Goal: Navigation & Orientation: Find specific page/section

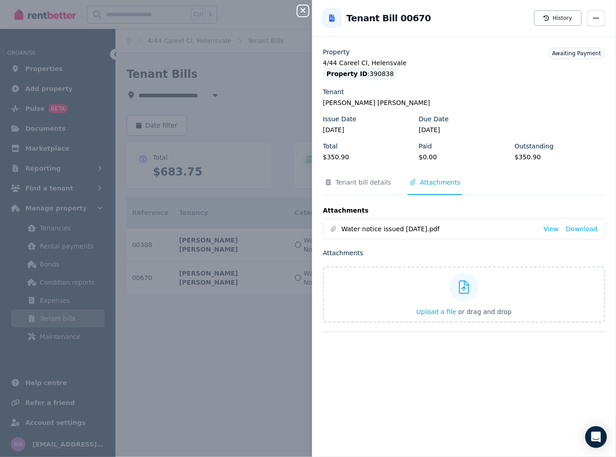
click at [44, 69] on div "Close panel Back to Tenant Bill 00670 History Property 4/44 Careel Cl, Helensva…" at bounding box center [308, 228] width 616 height 457
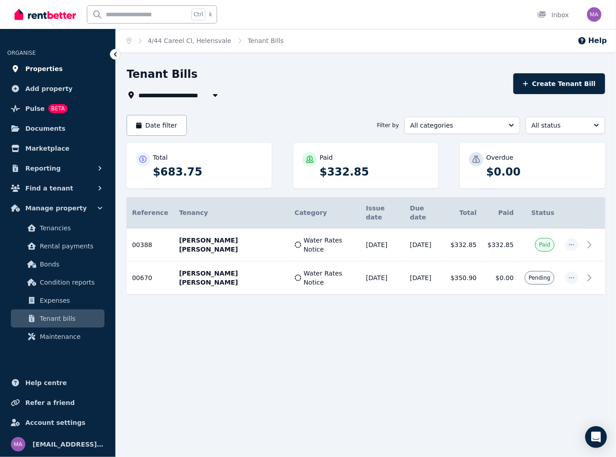
click at [44, 69] on span "Properties" at bounding box center [44, 68] width 38 height 11
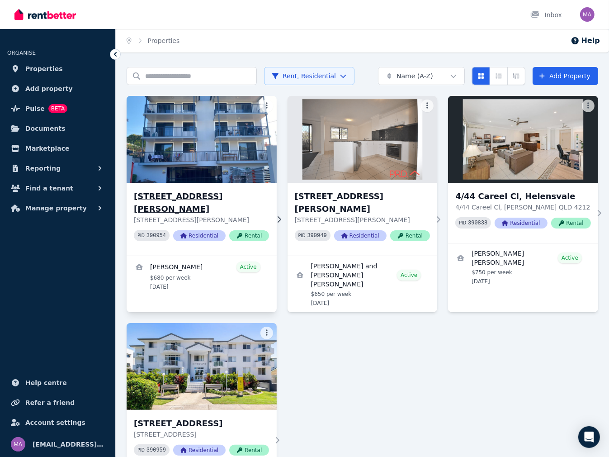
click at [183, 142] on img at bounding box center [201, 139] width 157 height 91
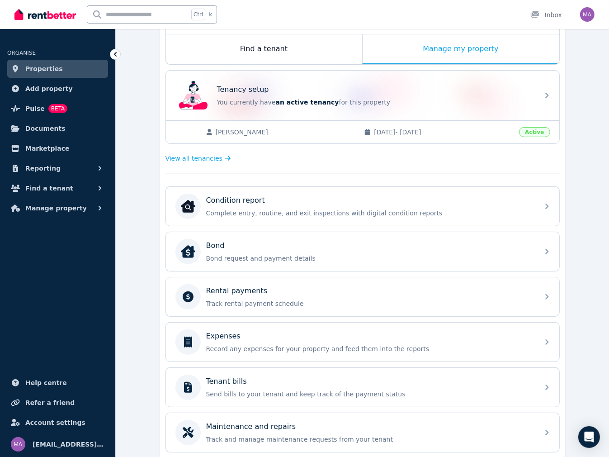
scroll to position [219, 0]
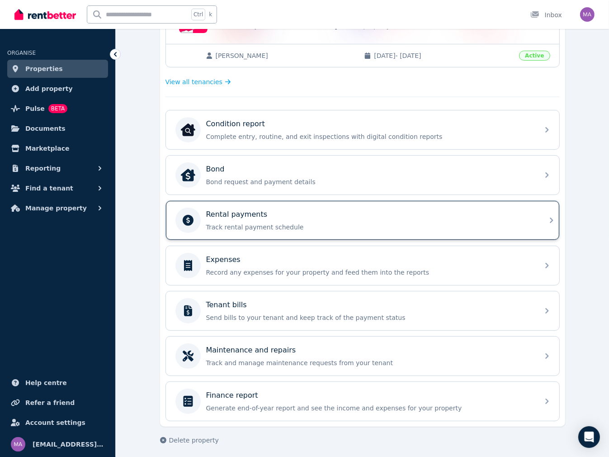
click at [258, 215] on p "Rental payments" at bounding box center [237, 214] width 62 height 11
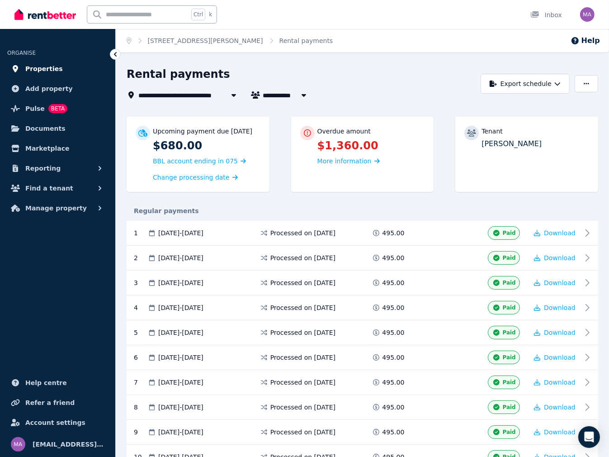
click at [43, 67] on span "Properties" at bounding box center [44, 68] width 38 height 11
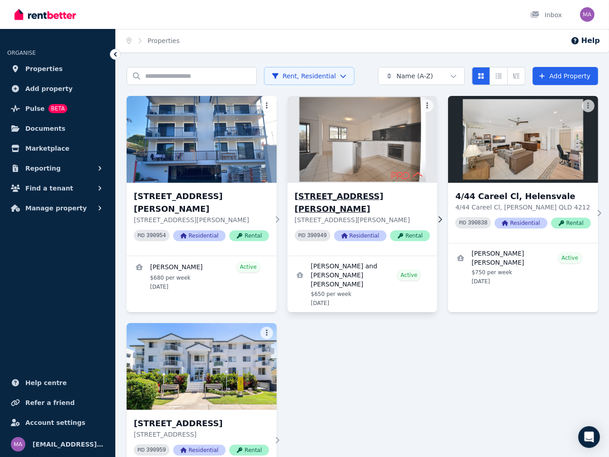
click at [377, 195] on h3 "[STREET_ADDRESS][PERSON_NAME]" at bounding box center [362, 202] width 135 height 25
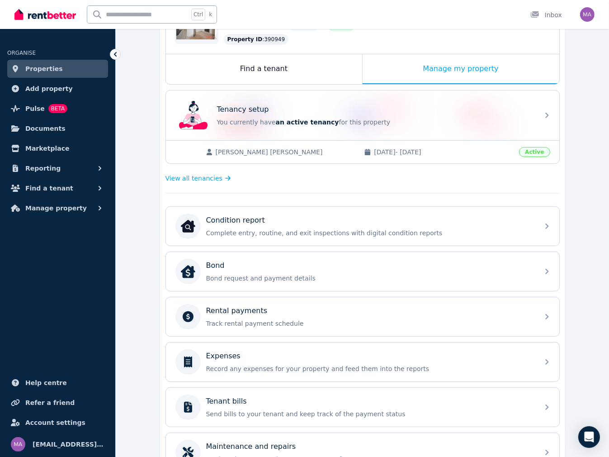
scroll to position [181, 0]
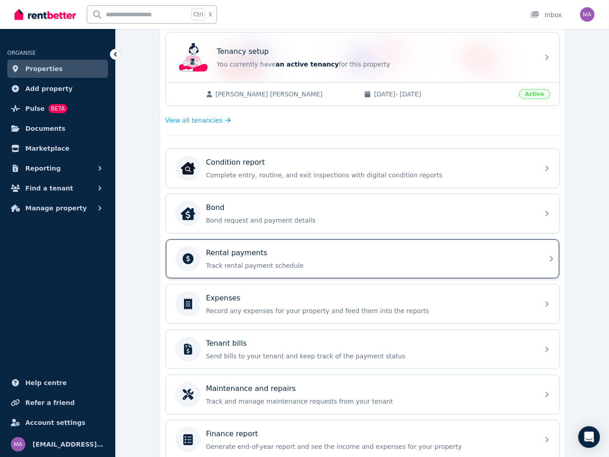
click at [263, 262] on p "Track rental payment schedule" at bounding box center [370, 265] width 328 height 9
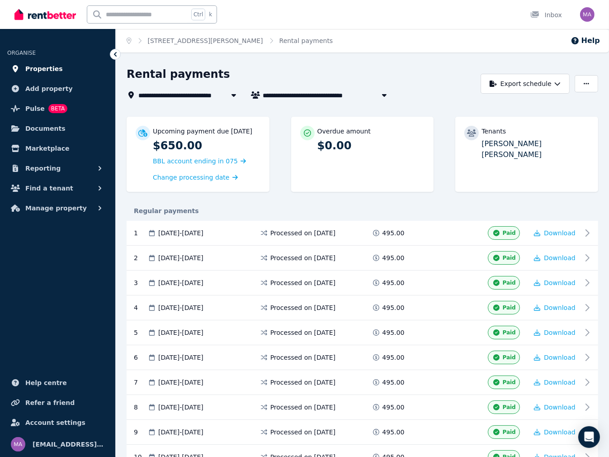
click at [34, 68] on span "Properties" at bounding box center [44, 68] width 38 height 11
